Goal: Task Accomplishment & Management: Manage account settings

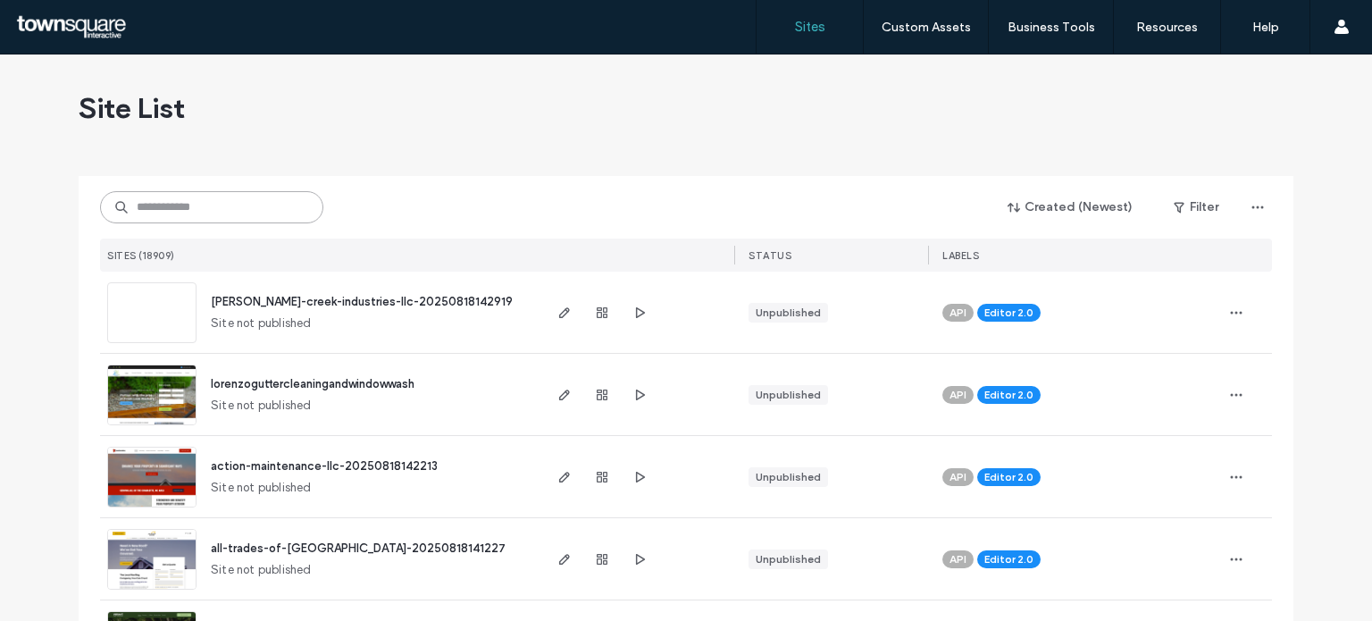
click at [256, 202] on input at bounding box center [211, 207] width 223 height 32
paste input "**********"
type input "**********"
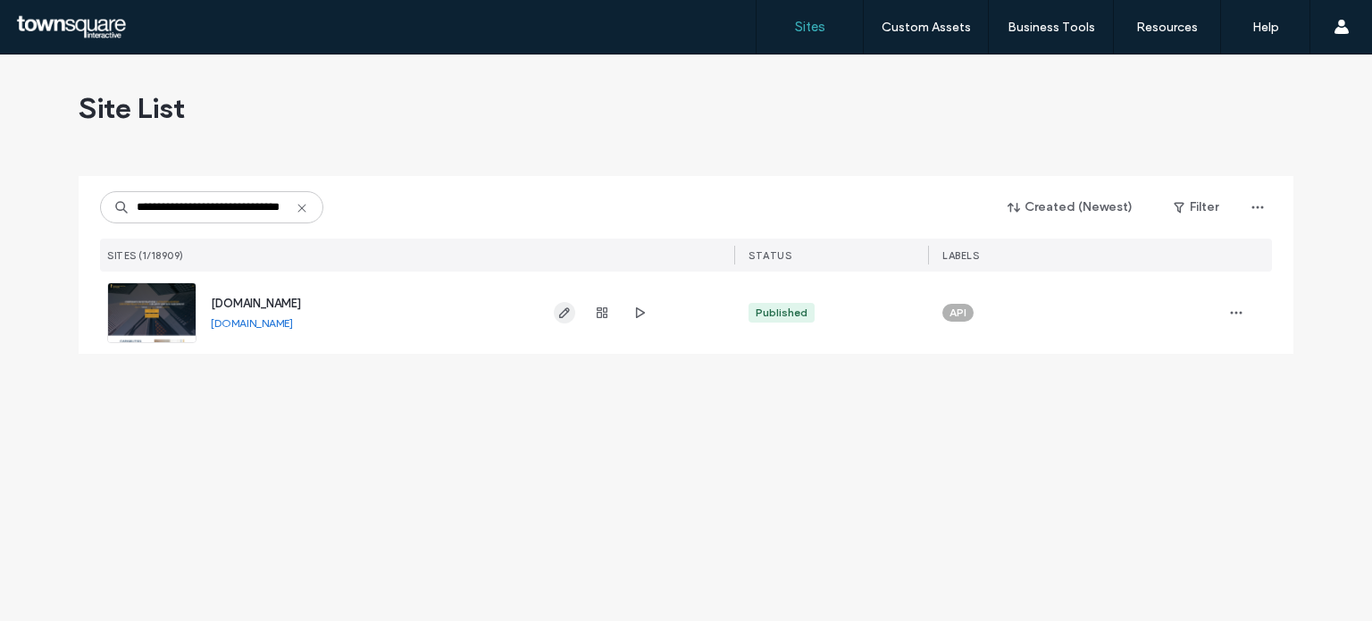
click at [558, 313] on icon "button" at bounding box center [564, 312] width 14 height 14
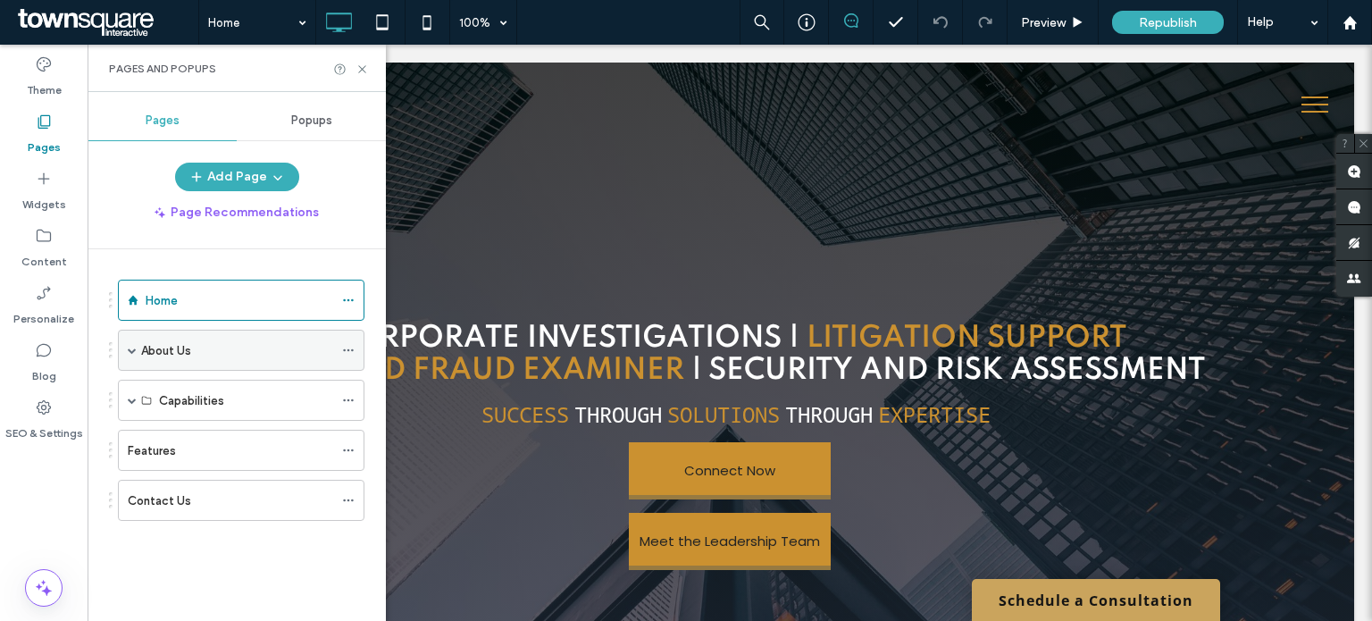
click at [131, 346] on span at bounding box center [132, 350] width 9 height 9
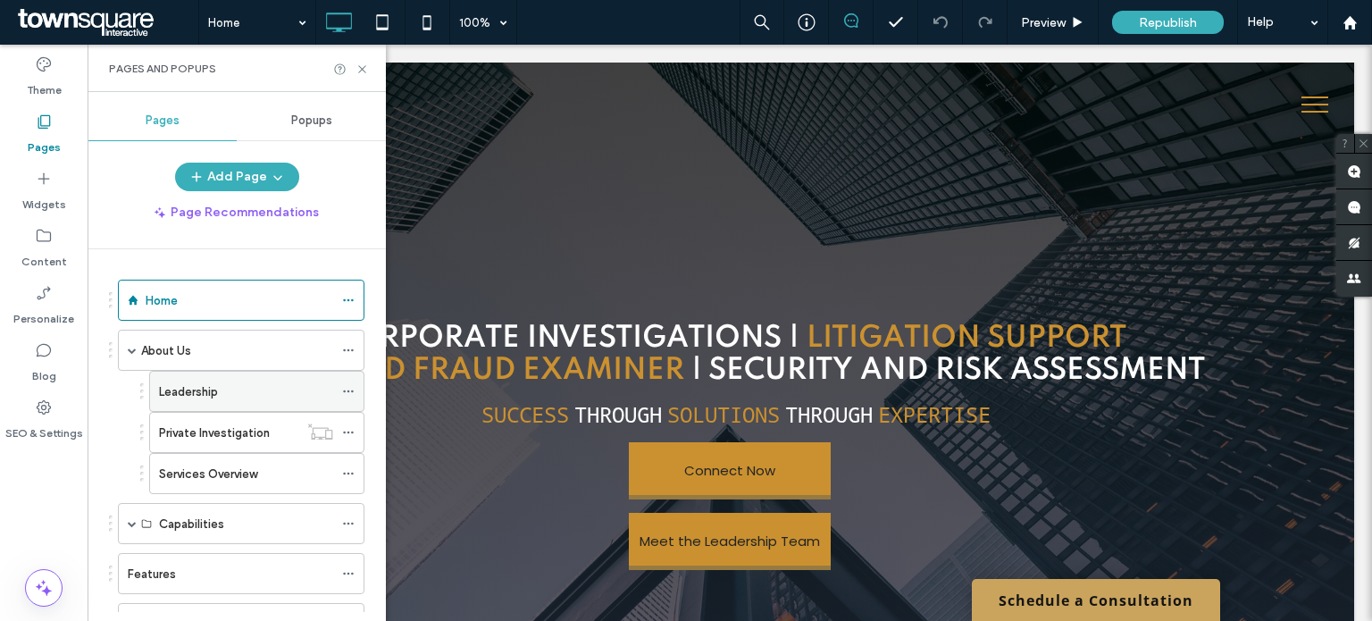
click at [187, 401] on div "Leadership" at bounding box center [246, 391] width 174 height 39
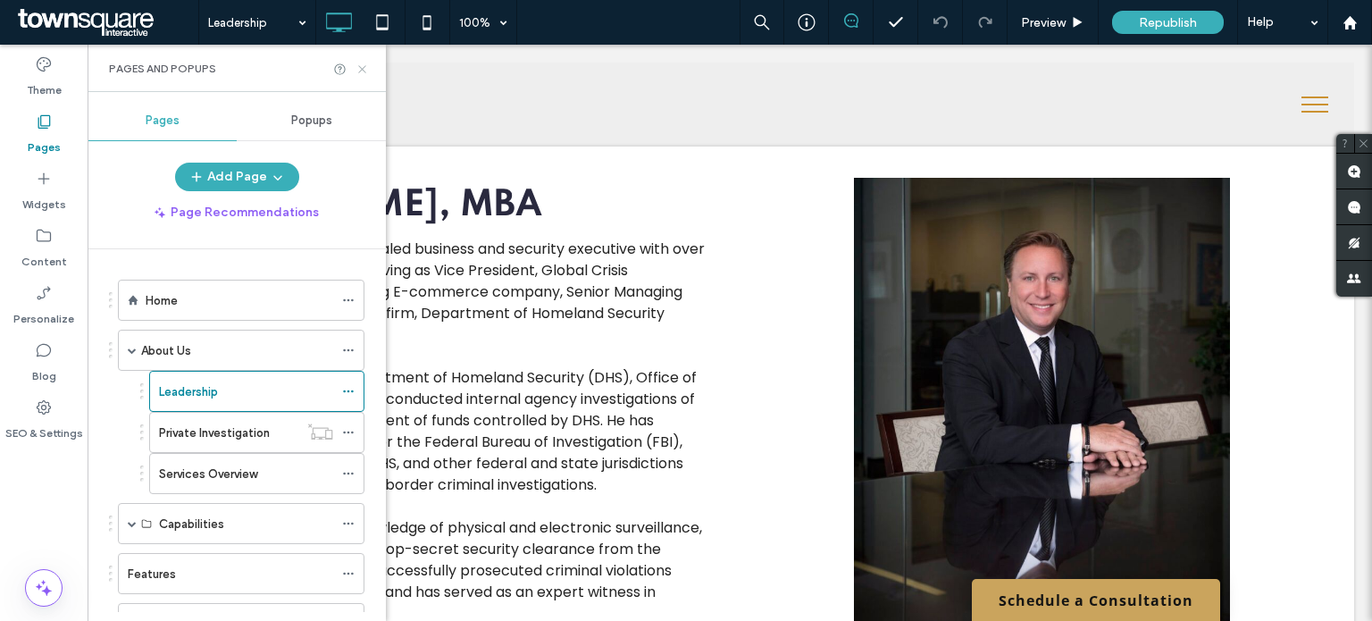
click at [360, 74] on icon at bounding box center [361, 69] width 13 height 13
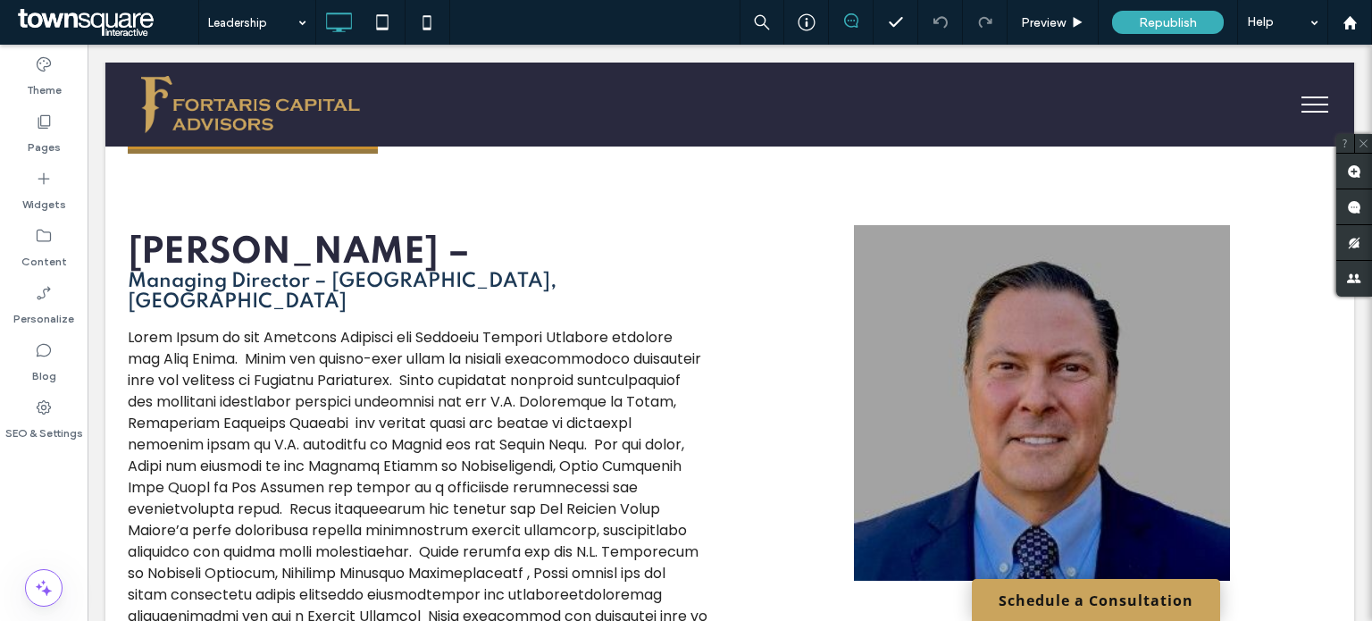
scroll to position [3883, 0]
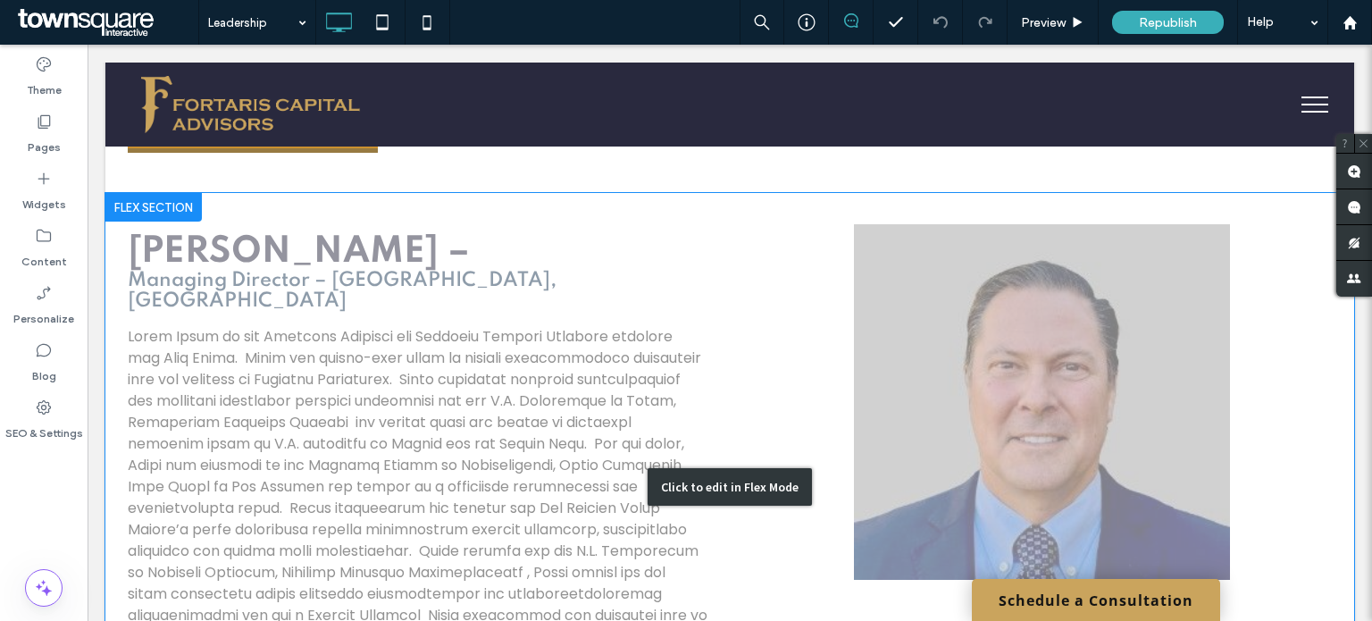
click at [347, 263] on div "Click to edit in Flex Mode" at bounding box center [729, 487] width 1248 height 588
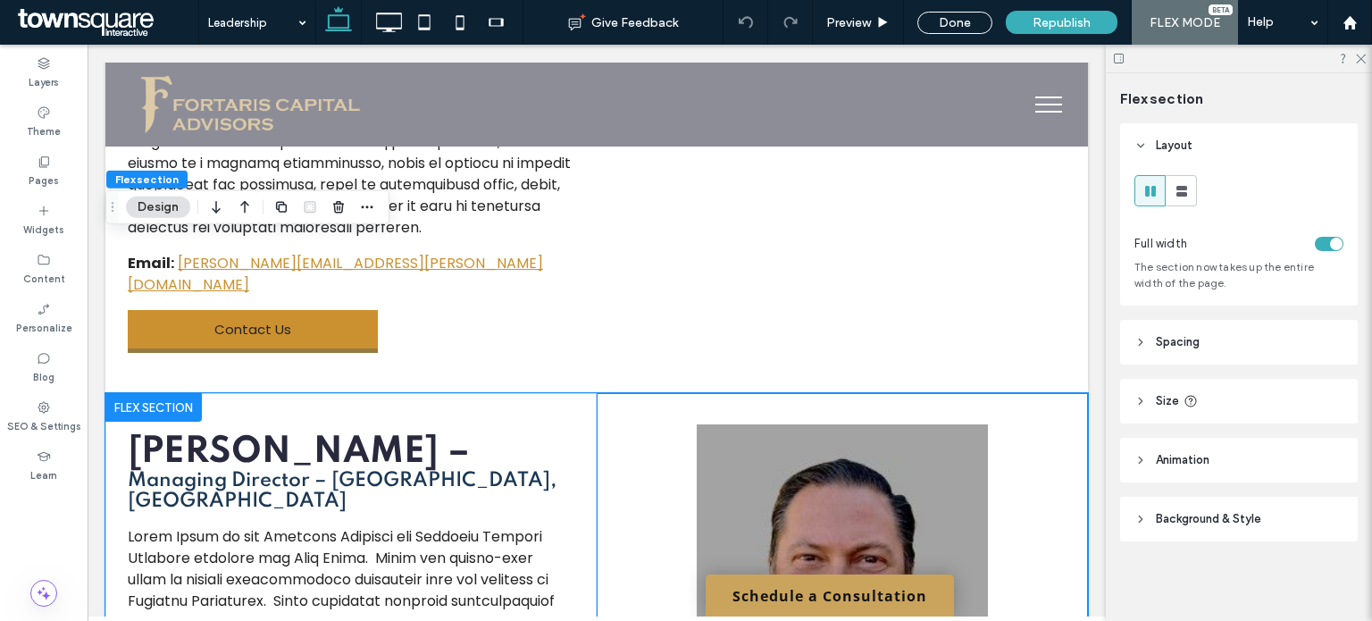
scroll to position [4572, 0]
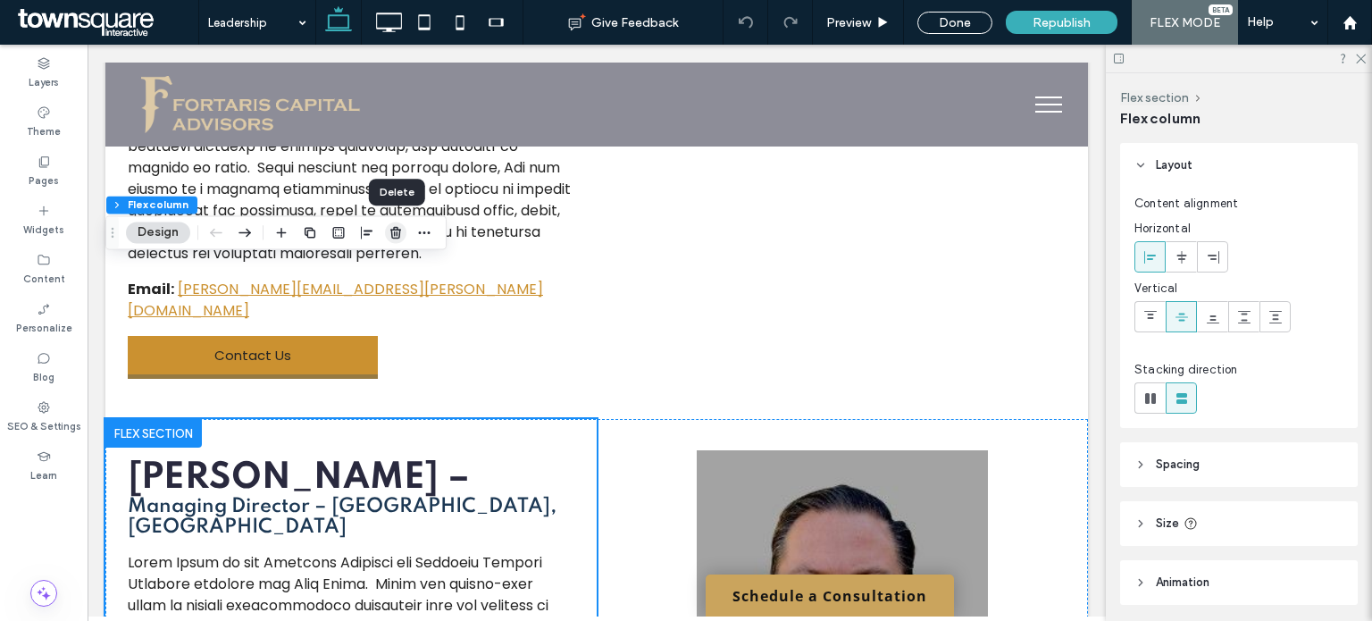
click at [390, 229] on use "button" at bounding box center [395, 233] width 11 height 12
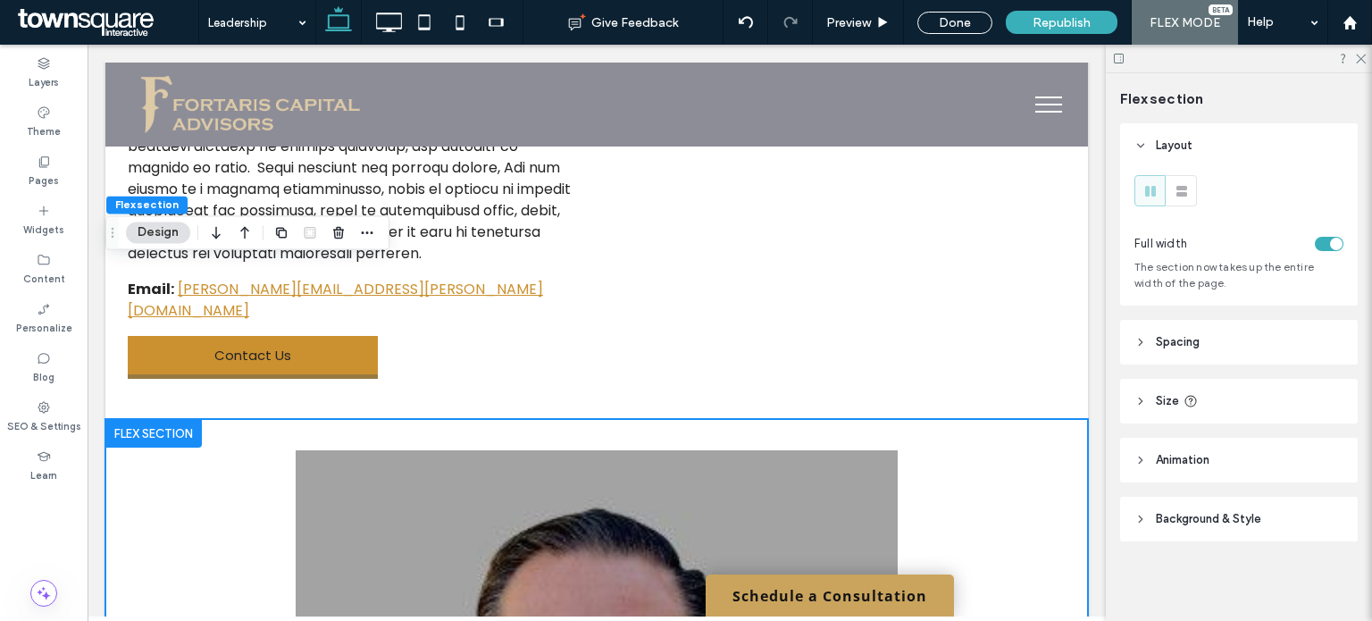
click at [208, 419] on div at bounding box center [596, 628] width 982 height 418
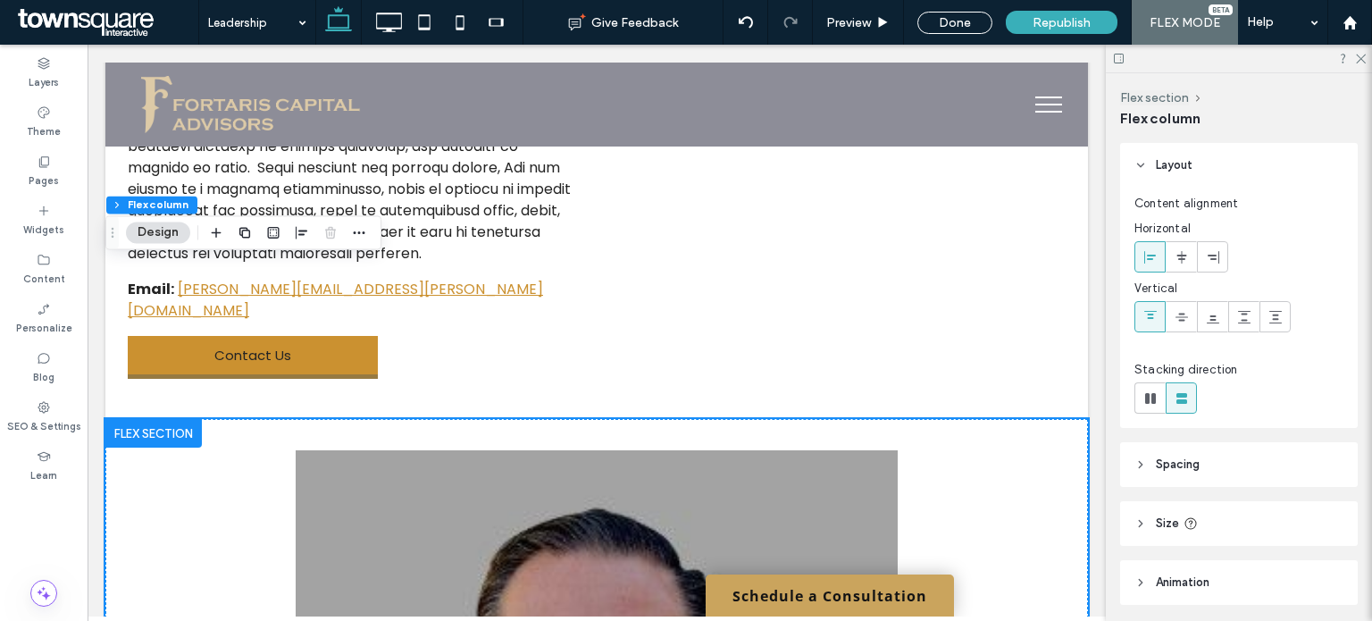
click at [257, 419] on div at bounding box center [596, 628] width 982 height 418
click at [371, 450] on img at bounding box center [597, 627] width 602 height 355
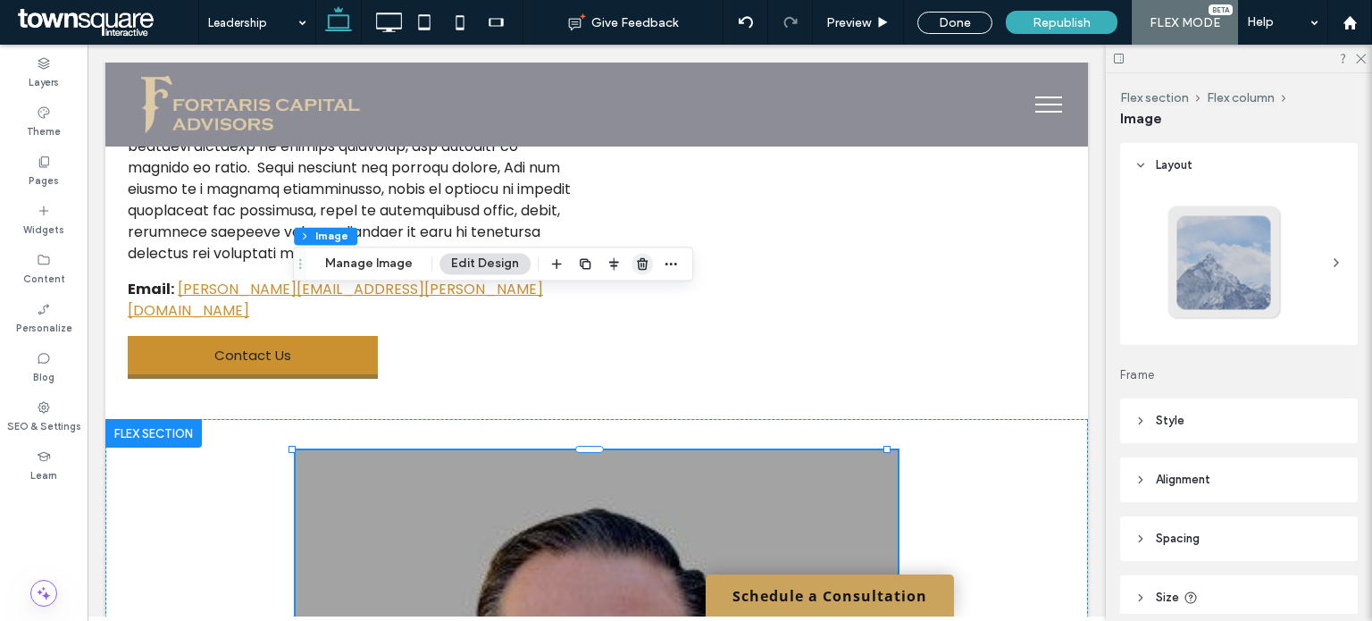
click at [638, 264] on use "button" at bounding box center [642, 264] width 11 height 12
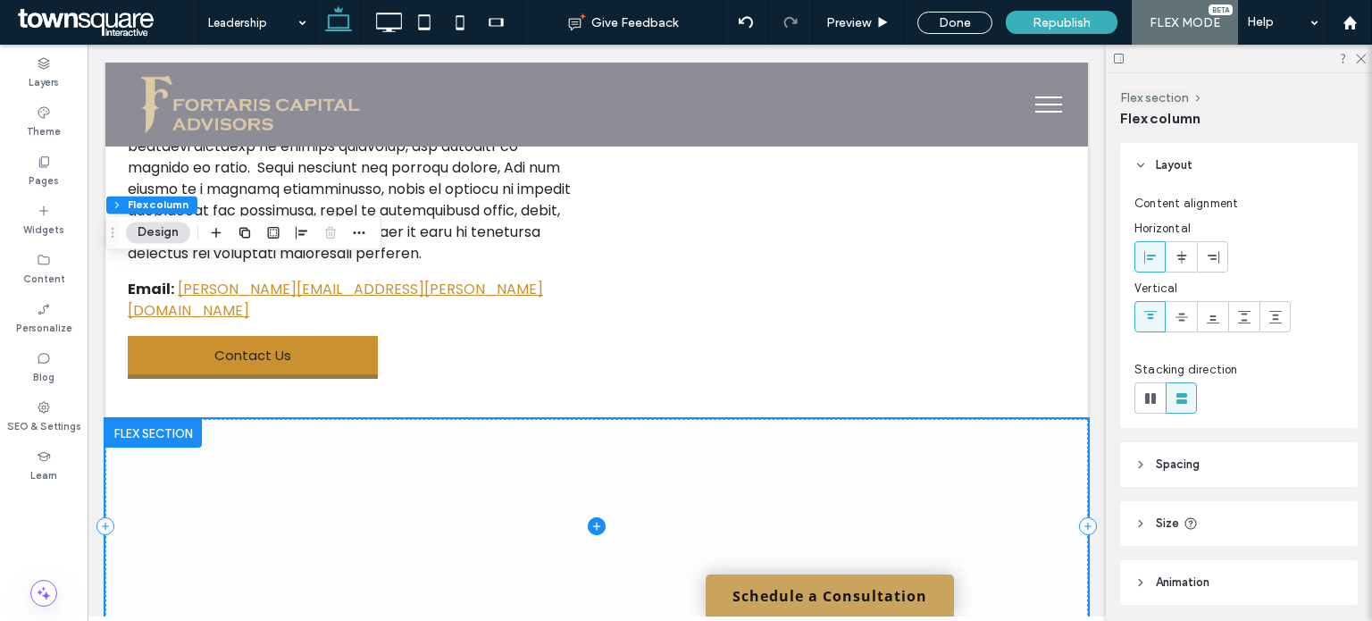
click at [322, 419] on span at bounding box center [596, 526] width 982 height 214
click at [332, 229] on div at bounding box center [330, 232] width 21 height 32
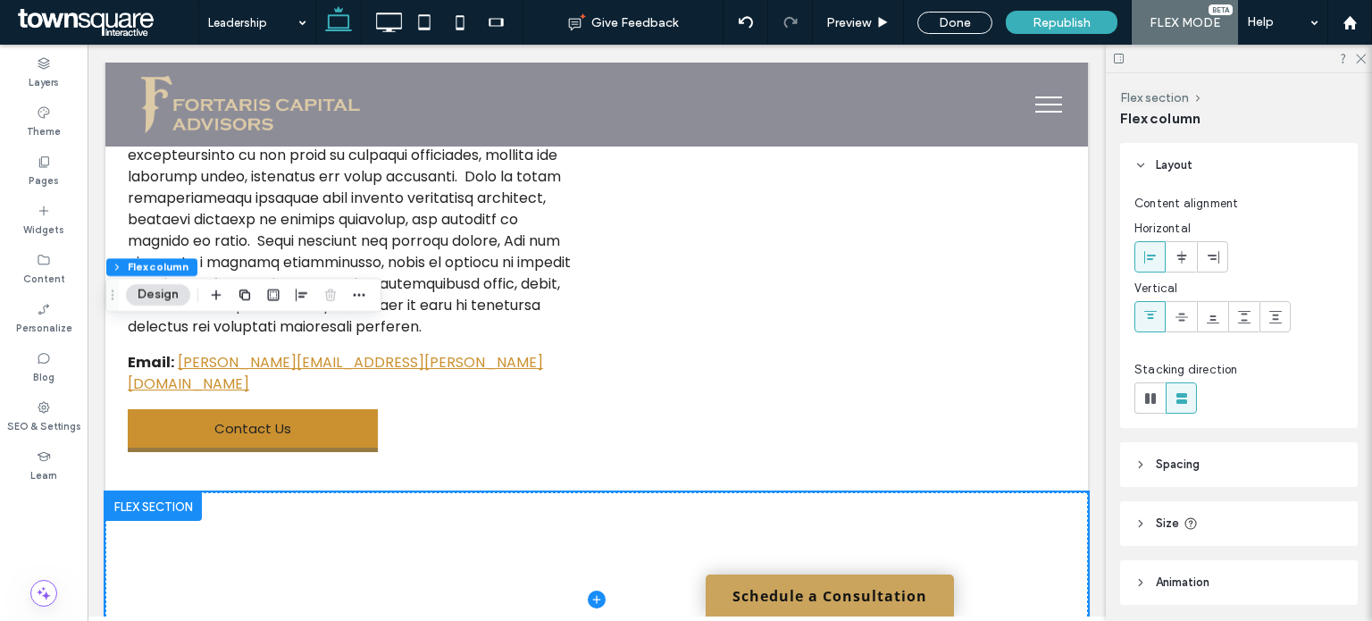
scroll to position [4495, 0]
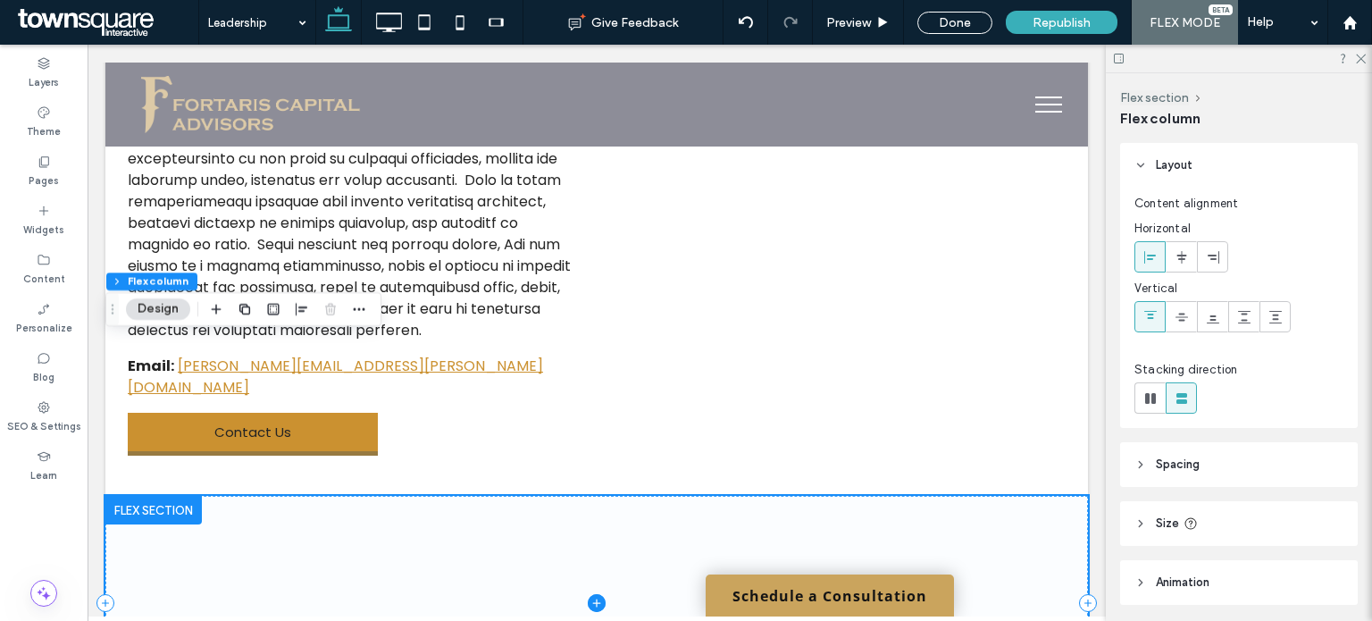
click at [359, 496] on span at bounding box center [596, 603] width 982 height 214
click at [361, 306] on icon "button" at bounding box center [359, 309] width 14 height 14
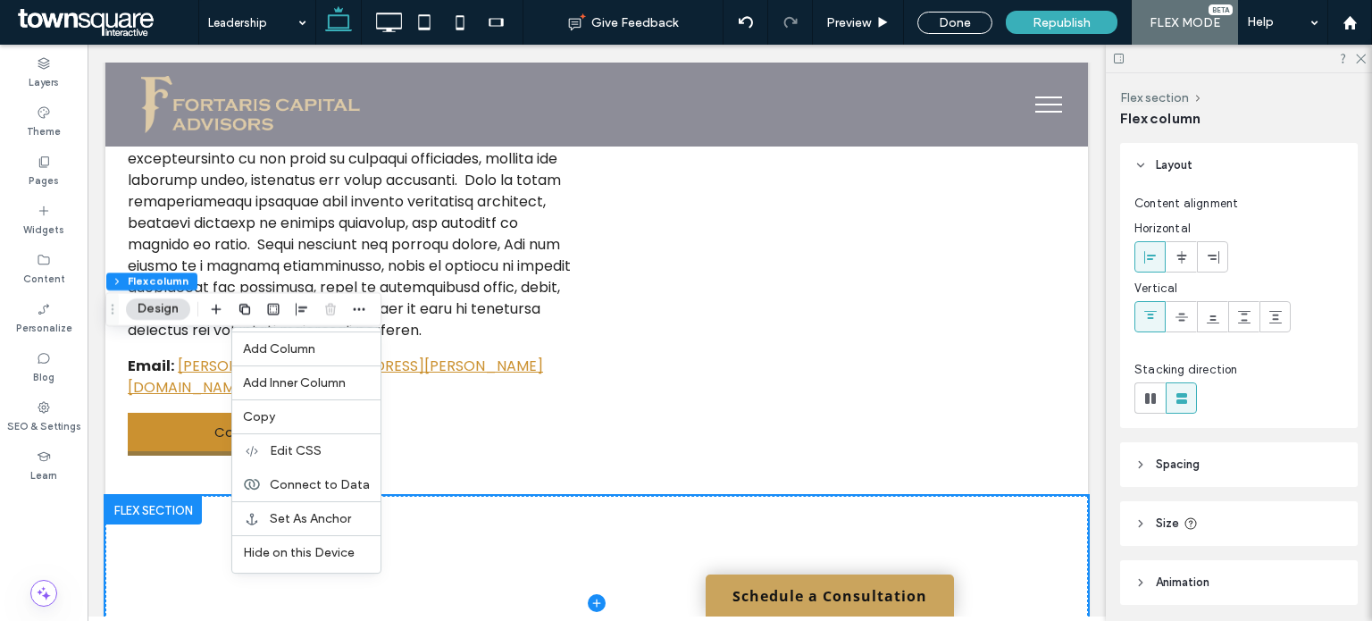
click at [324, 311] on div at bounding box center [330, 309] width 21 height 32
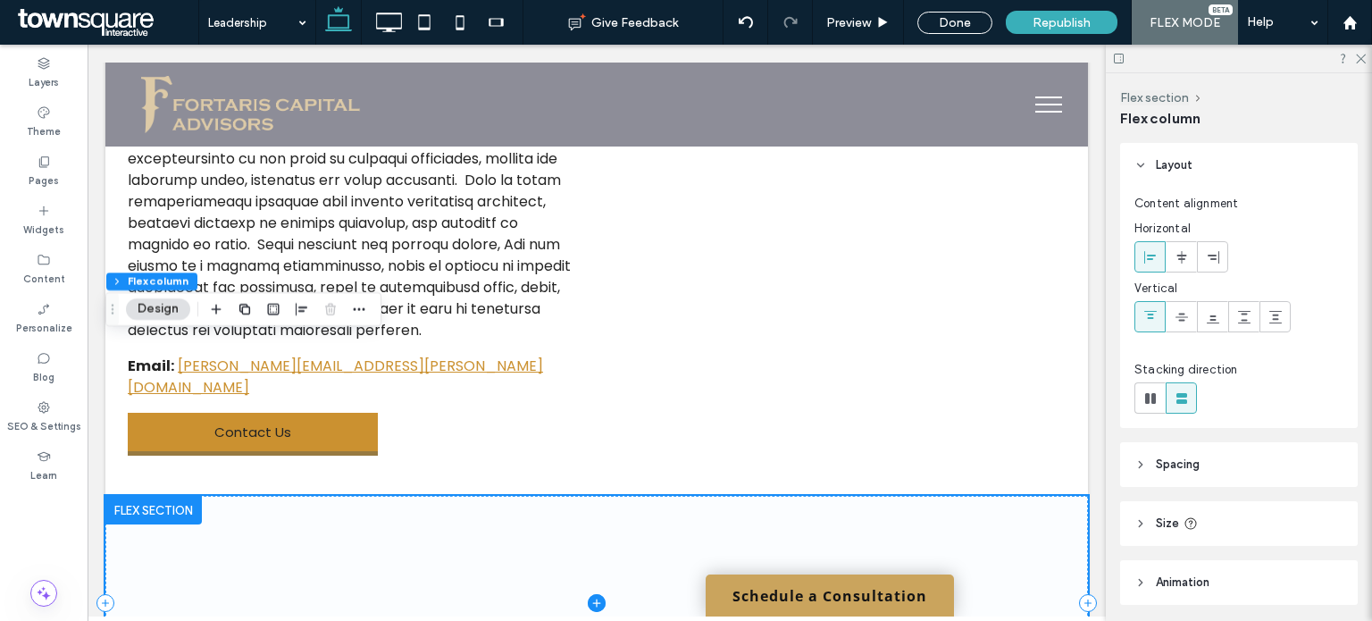
click at [329, 496] on span at bounding box center [596, 603] width 982 height 214
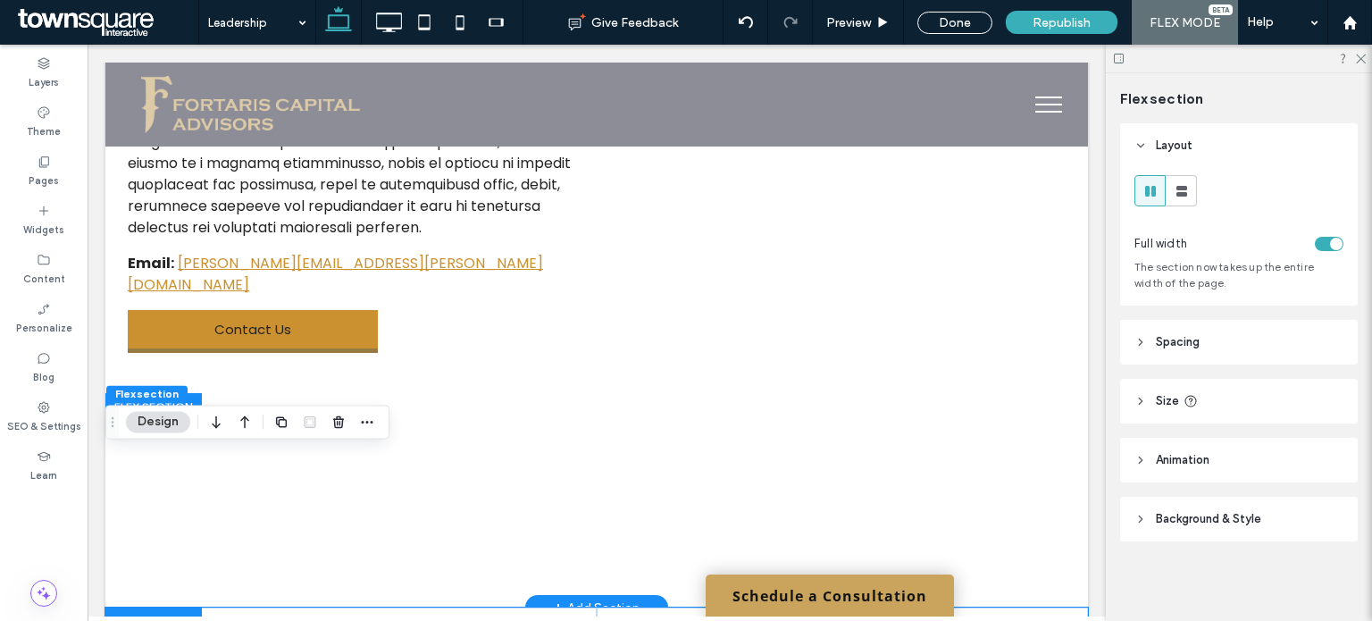
scroll to position [4597, 0]
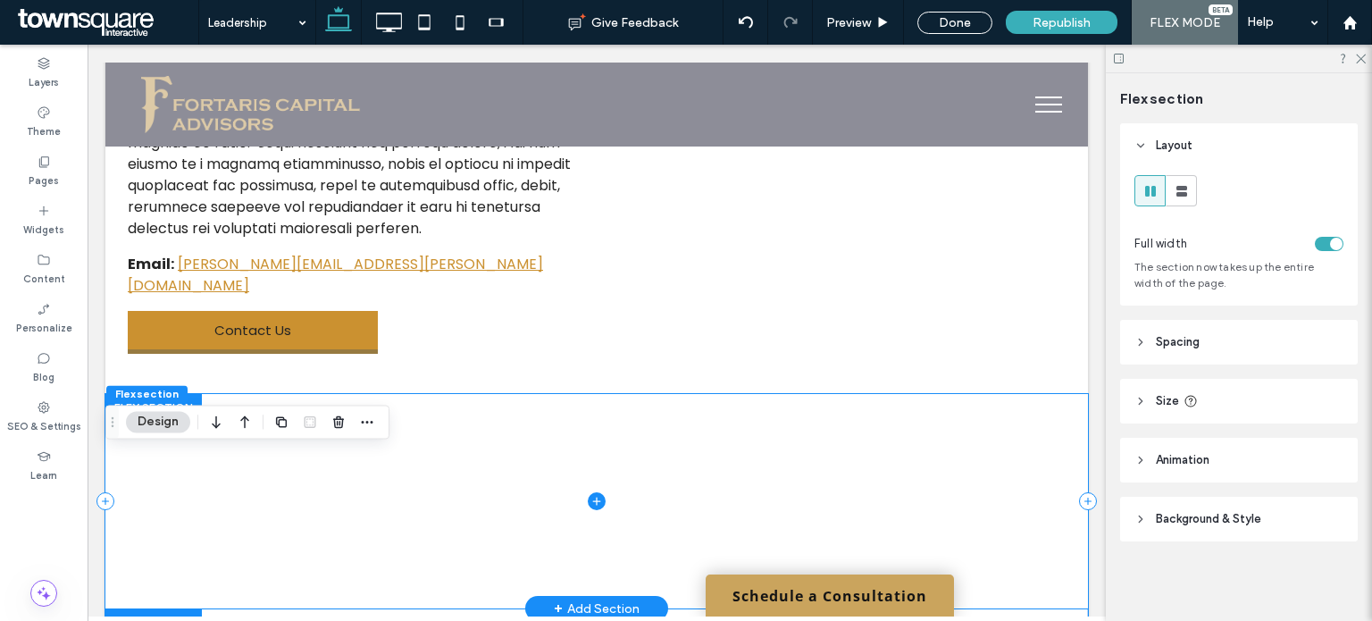
click at [634, 394] on span at bounding box center [596, 501] width 982 height 214
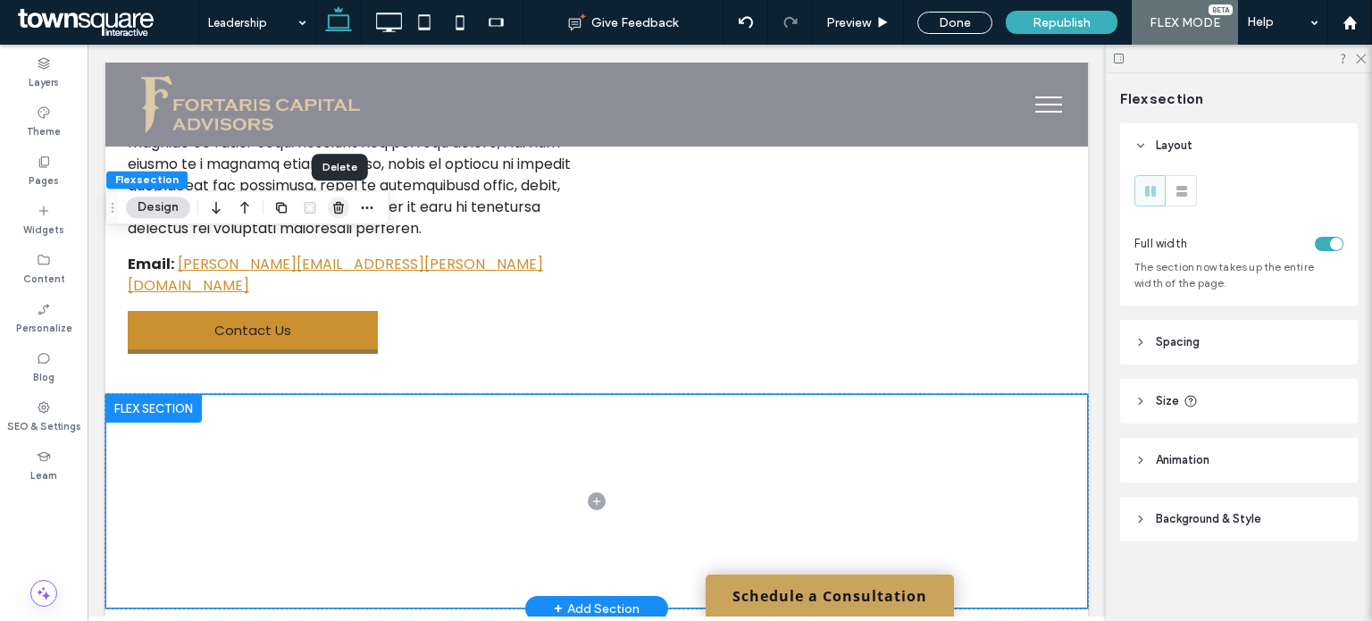
click at [339, 206] on icon "button" at bounding box center [338, 207] width 14 height 14
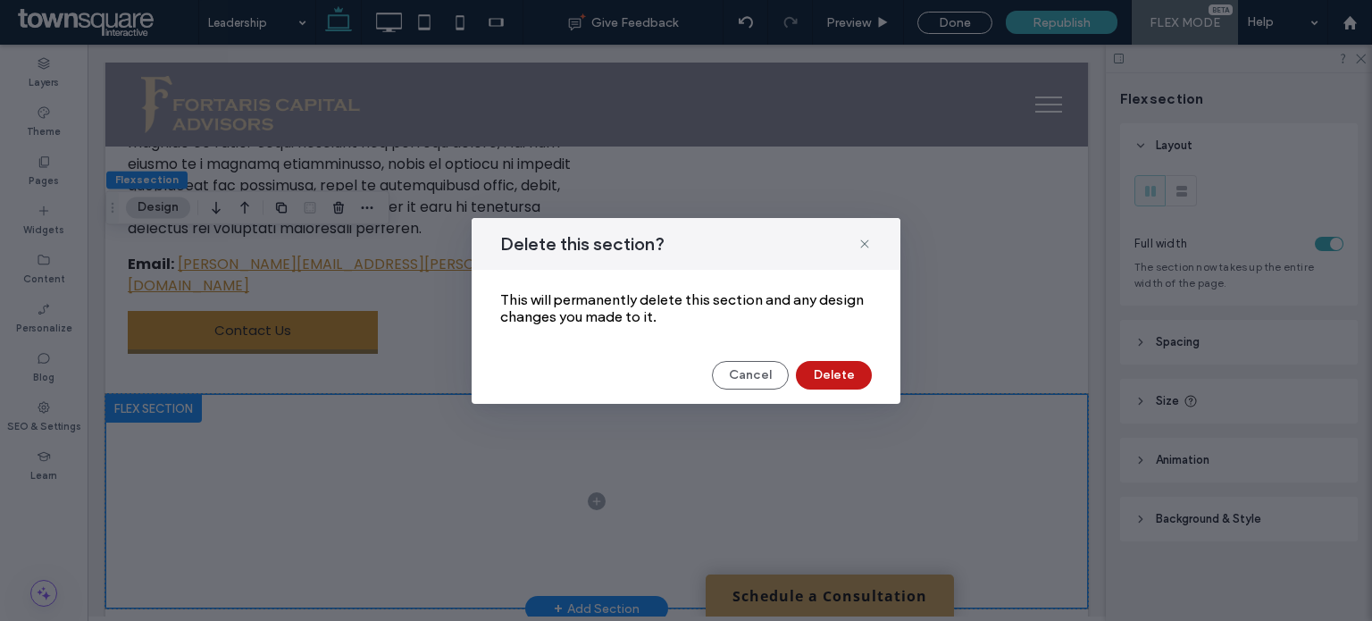
click at [841, 380] on button "Delete" at bounding box center [834, 375] width 76 height 29
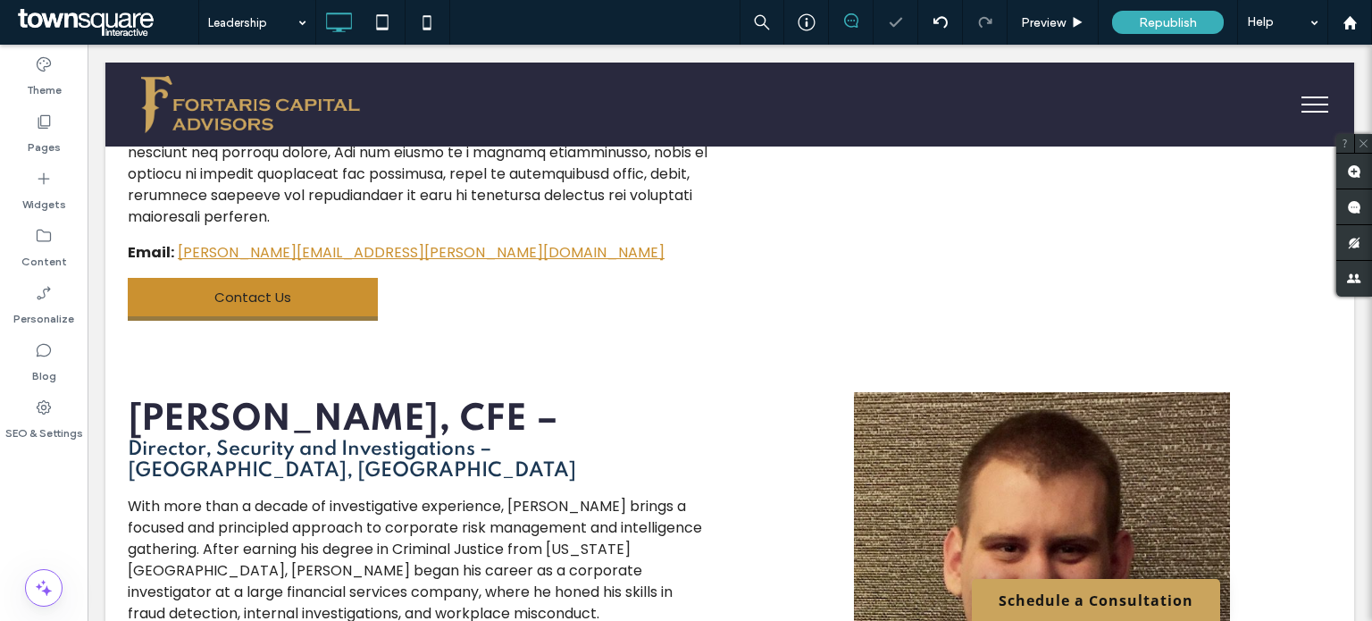
scroll to position [3713, 0]
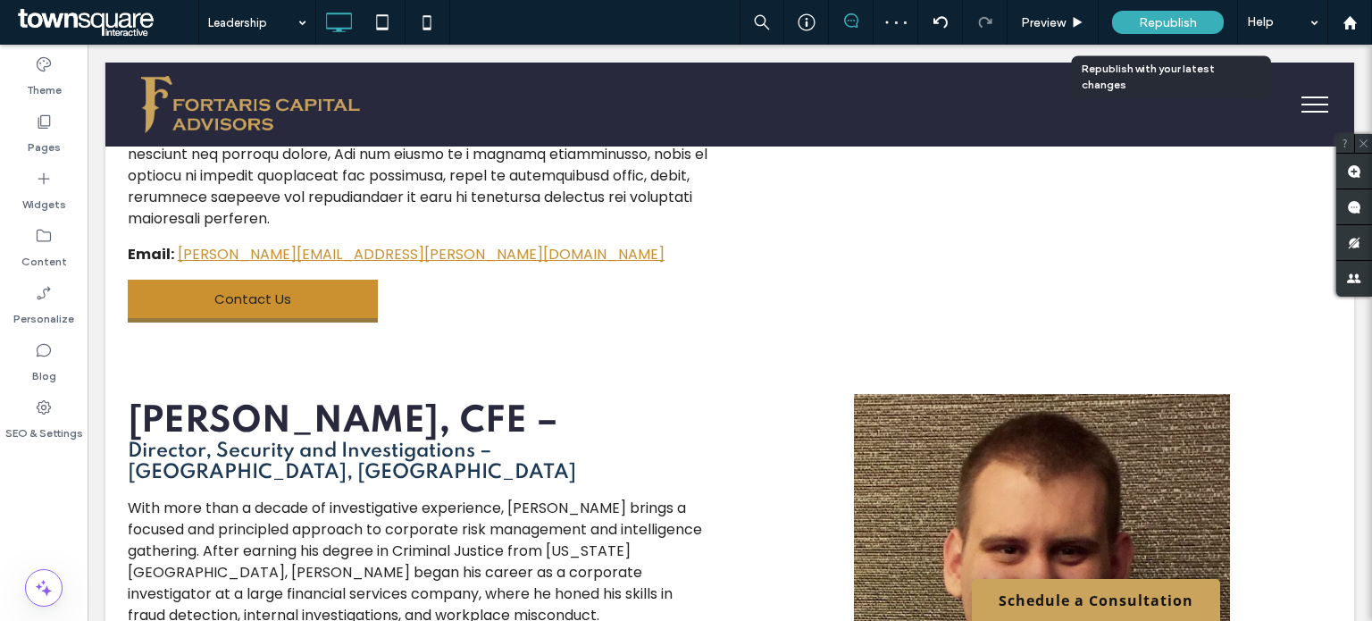
click at [1178, 21] on span "Republish" at bounding box center [1168, 22] width 58 height 15
